Goal: Task Accomplishment & Management: Manage account settings

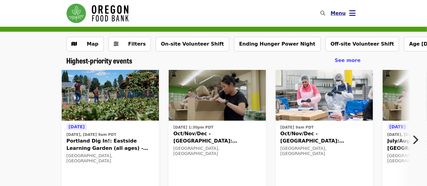
click at [352, 17] on icon "bars icon" at bounding box center [352, 13] width 6 height 9
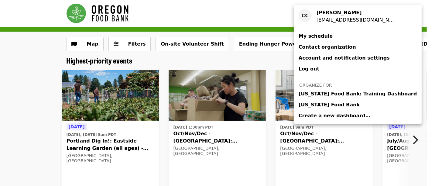
click at [327, 100] on link "[US_STATE] Food Bank" at bounding box center [358, 104] width 128 height 11
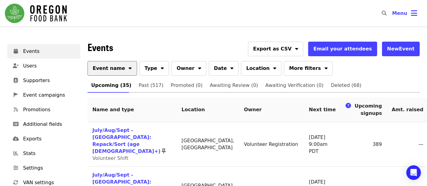
click at [100, 69] on span "Event name" at bounding box center [109, 68] width 33 height 7
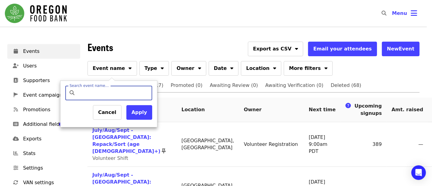
drag, startPoint x: 119, startPoint y: 89, endPoint x: 123, endPoint y: 98, distance: 9.7
click at [118, 90] on input "Search event name…" at bounding box center [114, 93] width 72 height 15
type input "*********"
click at [141, 113] on button "Apply" at bounding box center [139, 112] width 26 height 15
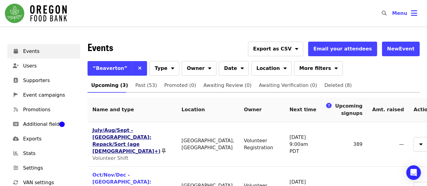
click at [120, 129] on link "July/Aug/Sept - [GEOGRAPHIC_DATA]: Repack/Sort (age [DEMOGRAPHIC_DATA]+)" at bounding box center [126, 140] width 68 height 27
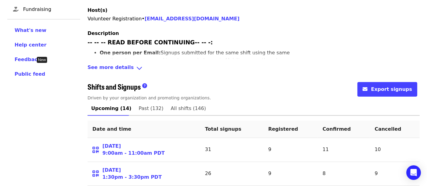
scroll to position [304, 0]
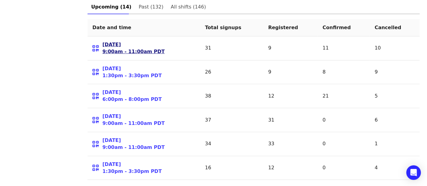
click at [120, 41] on link "[DATE] 9:00am - 11:00am PDT" at bounding box center [133, 48] width 62 height 14
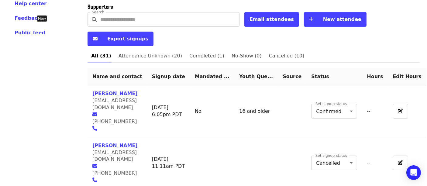
scroll to position [202, 0]
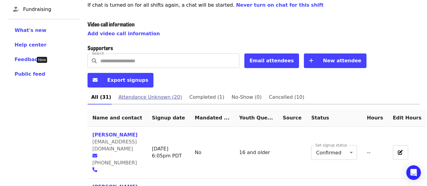
click at [147, 93] on span "Attendance Unknown (20)" at bounding box center [149, 97] width 63 height 9
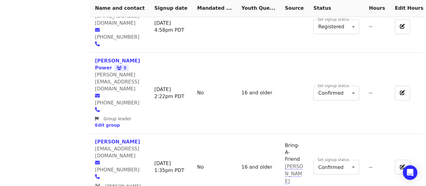
scroll to position [905, 0]
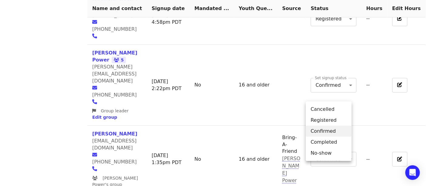
click at [336, 143] on li "Completed" at bounding box center [329, 141] width 46 height 11
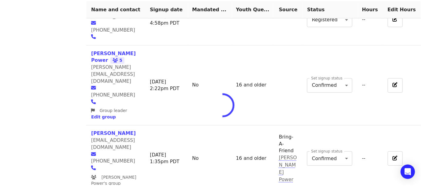
scroll to position [891, 0]
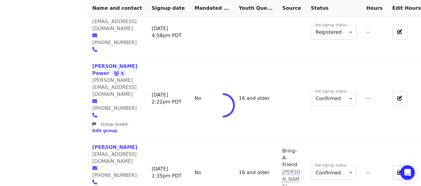
type input "*"
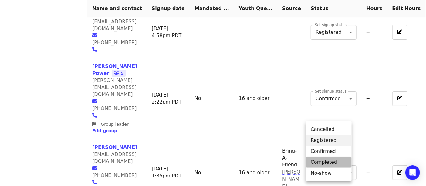
click at [330, 163] on li "Completed" at bounding box center [329, 161] width 46 height 11
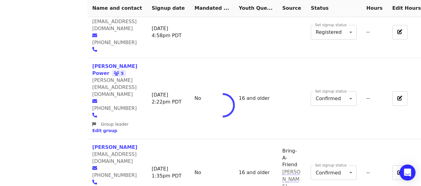
type input "*"
